Goal: Task Accomplishment & Management: Use online tool/utility

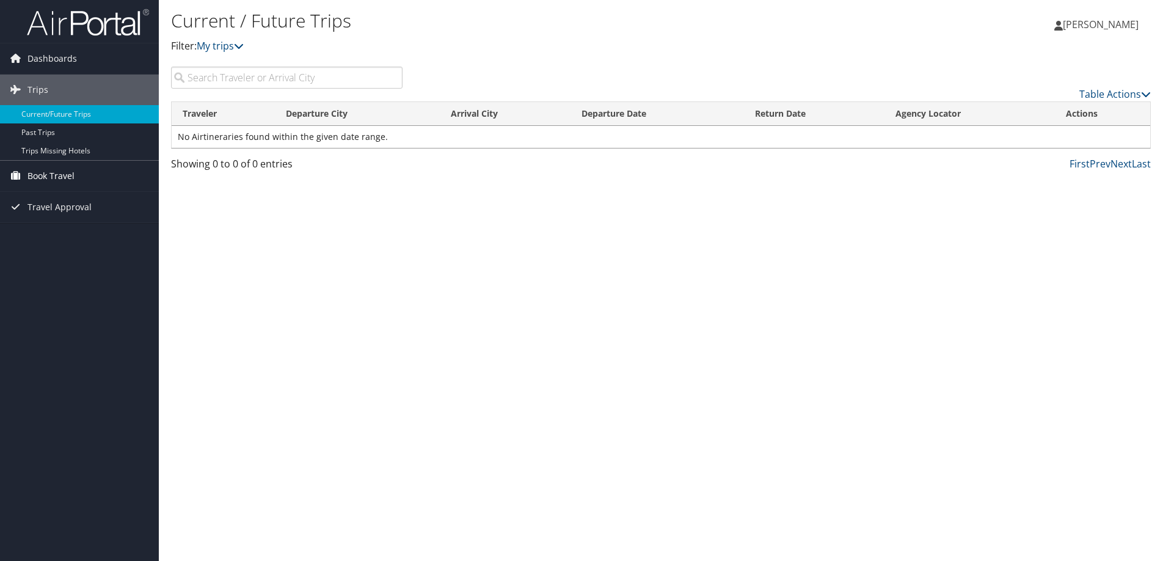
click at [100, 176] on link "Book Travel" at bounding box center [79, 176] width 159 height 31
click at [70, 236] on link "Book/Manage Online Trips" at bounding box center [79, 237] width 159 height 18
